Goal: Task Accomplishment & Management: Use online tool/utility

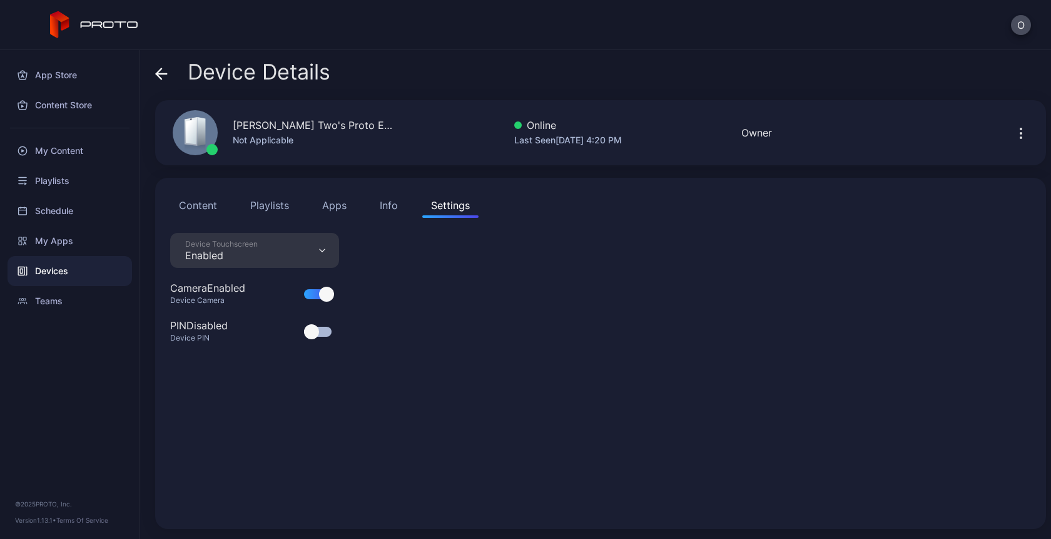
click at [163, 76] on icon at bounding box center [161, 74] width 13 height 13
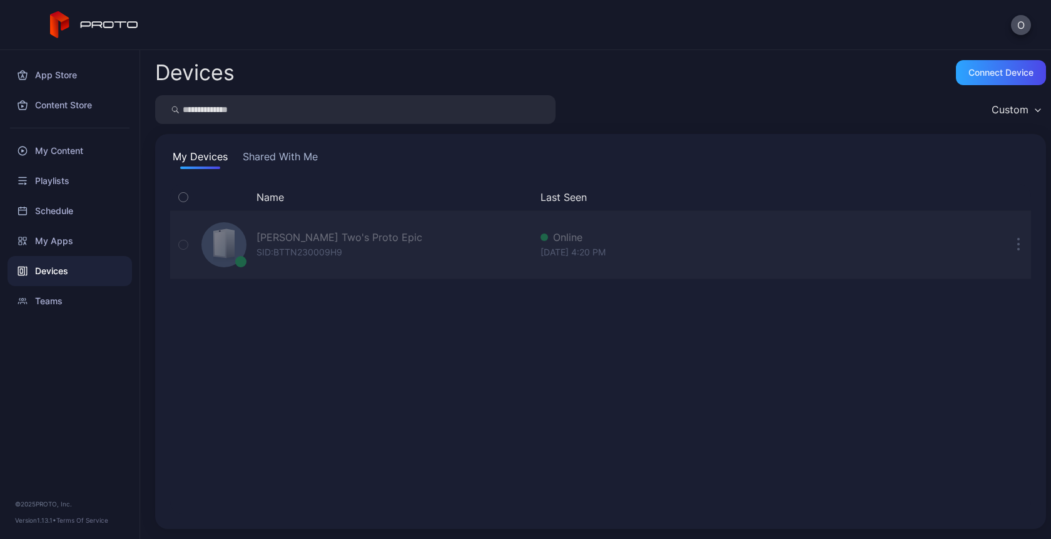
click at [293, 251] on div "SID: BTTN230009H9" at bounding box center [299, 252] width 86 height 15
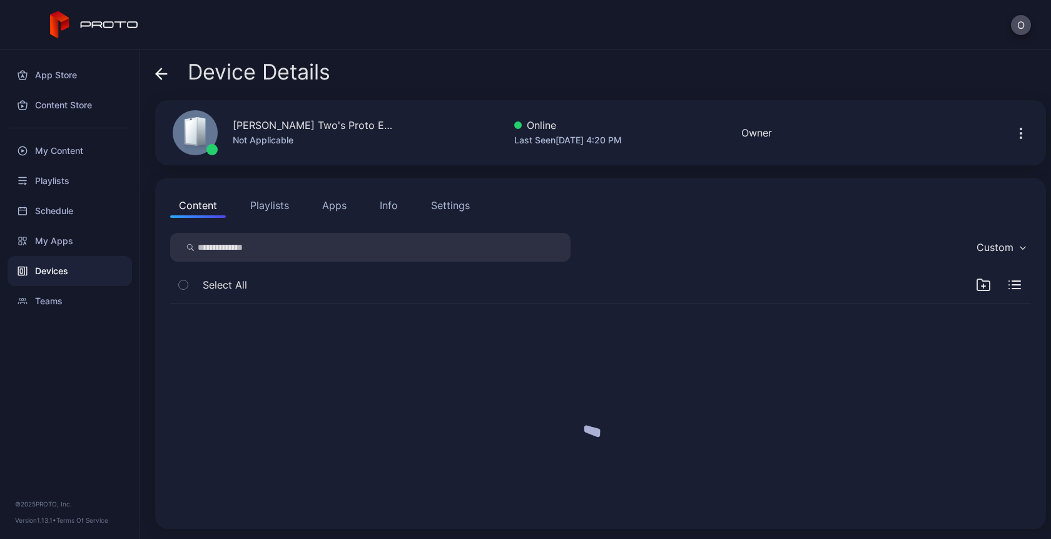
click at [311, 256] on input "search" at bounding box center [370, 247] width 400 height 29
click at [394, 200] on div "Info" at bounding box center [389, 205] width 18 height 15
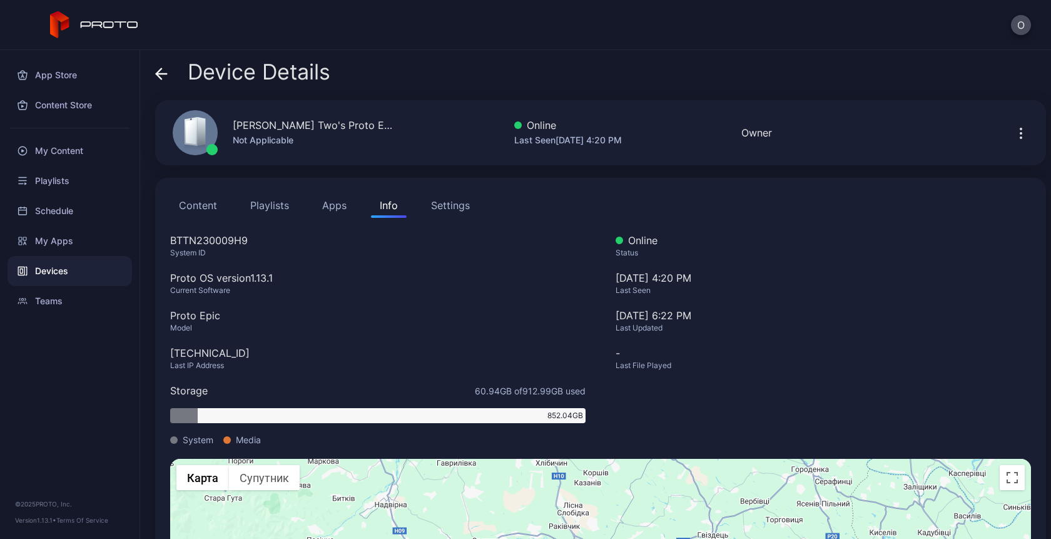
click at [206, 236] on div "BTTN230009H9" at bounding box center [377, 240] width 415 height 15
copy div "BTTN230009H9"
